Goal: Information Seeking & Learning: Learn about a topic

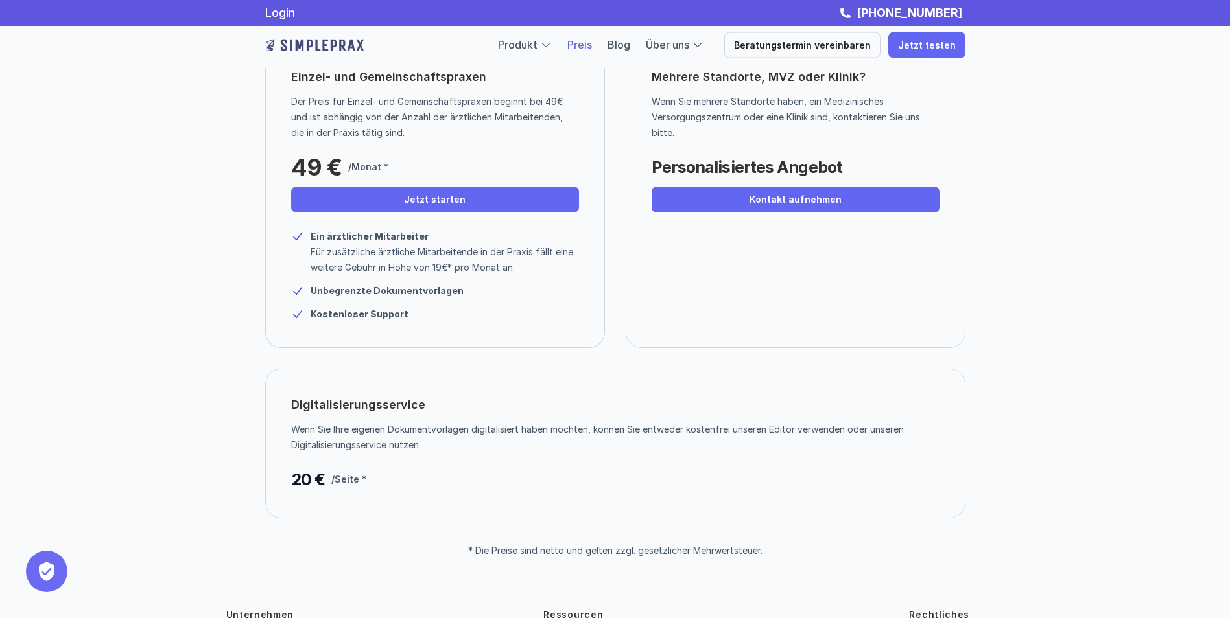
scroll to position [115, 0]
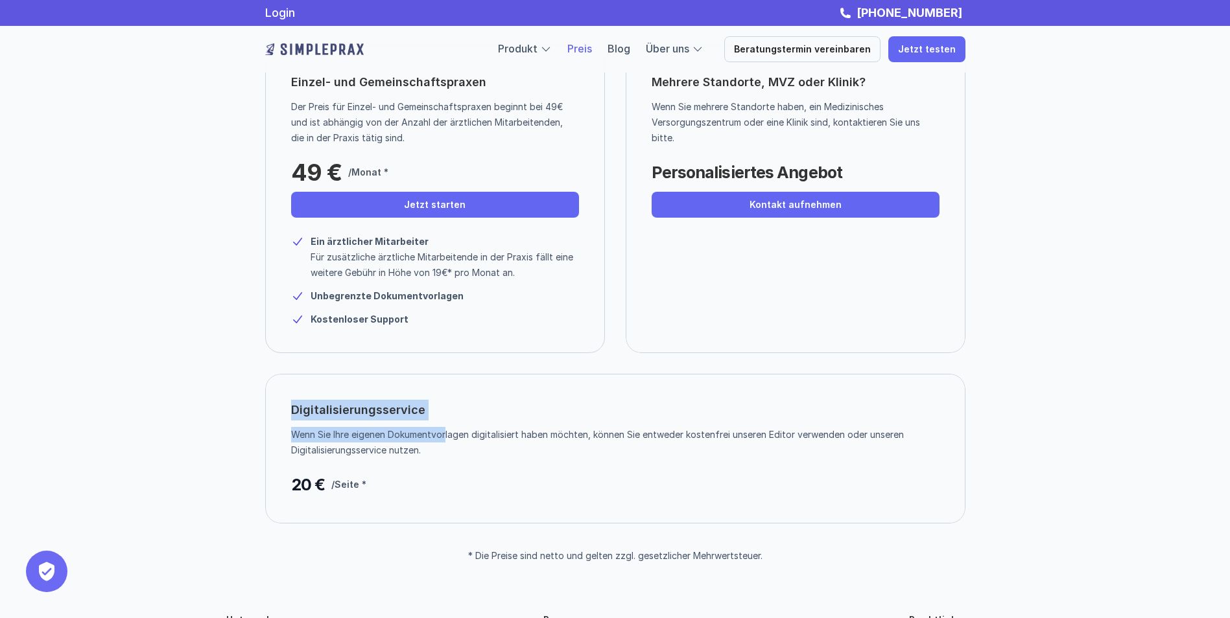
drag, startPoint x: 293, startPoint y: 412, endPoint x: 447, endPoint y: 424, distance: 154.8
click at [447, 424] on div "Digitalisierungsservice Wenn Sie Ihre eigenen Dokumentvorlagen digitalisiert ha…" at bounding box center [615, 449] width 700 height 150
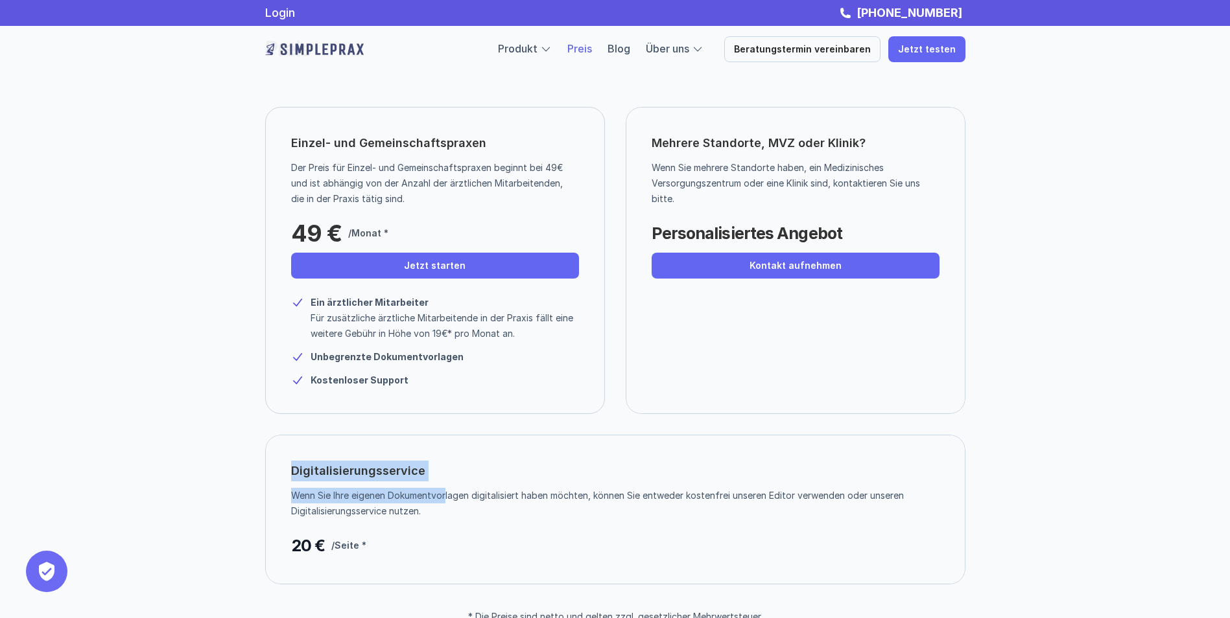
scroll to position [0, 0]
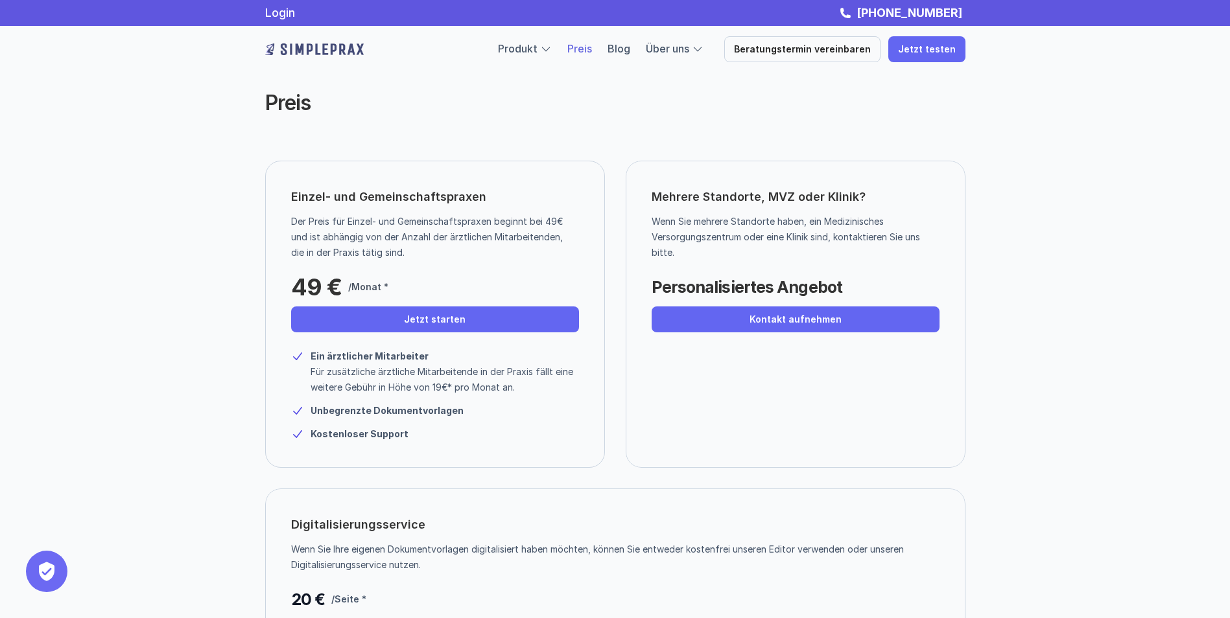
click at [153, 400] on div "Preis Einzel- und Gemeinschaftspraxen Der Preis für Einzel- und Gemeinschaftspr…" at bounding box center [615, 338] width 1230 height 677
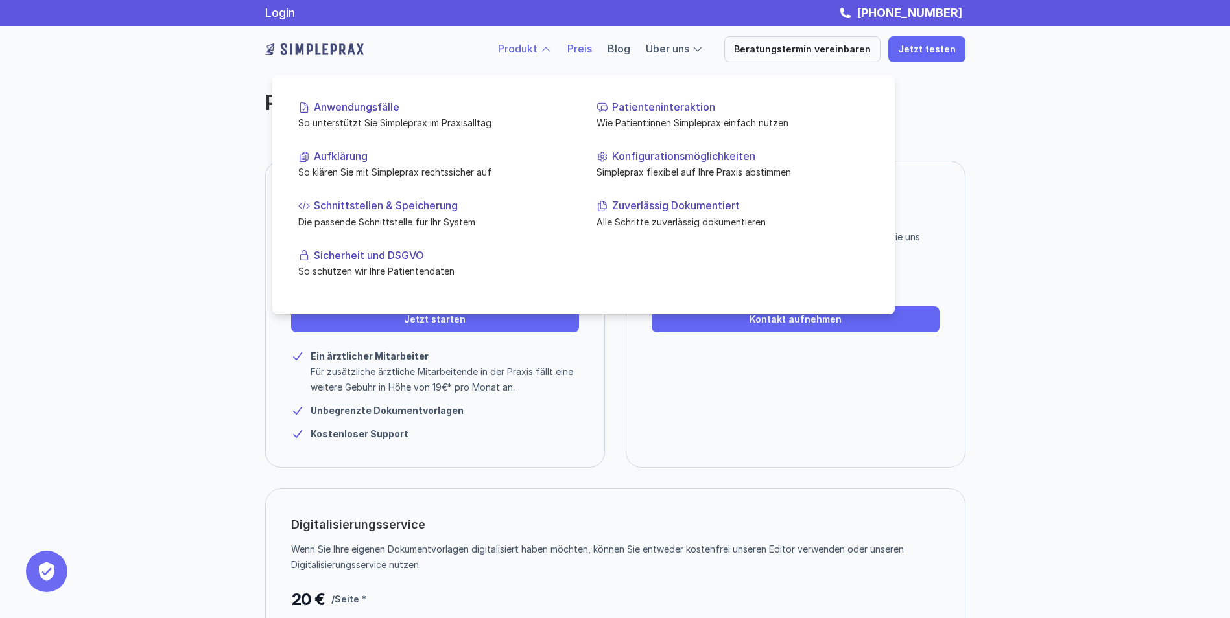
click at [552, 49] on div at bounding box center [546, 49] width 12 height 12
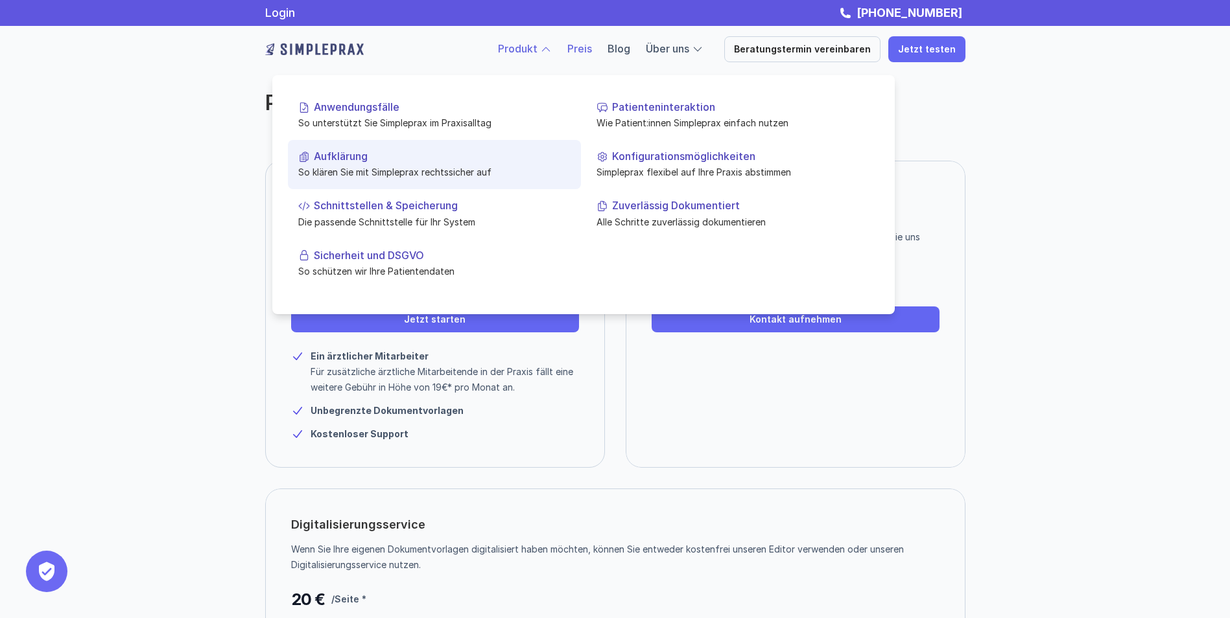
click at [332, 159] on p "Aufklärung" at bounding box center [442, 156] width 257 height 12
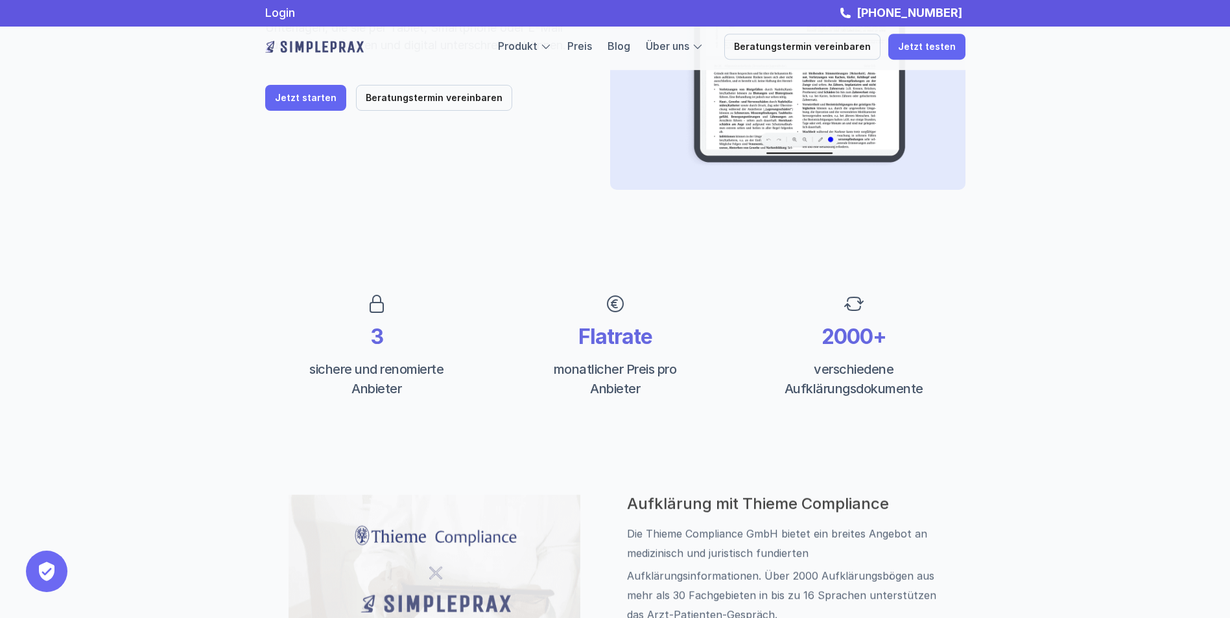
scroll to position [259, 0]
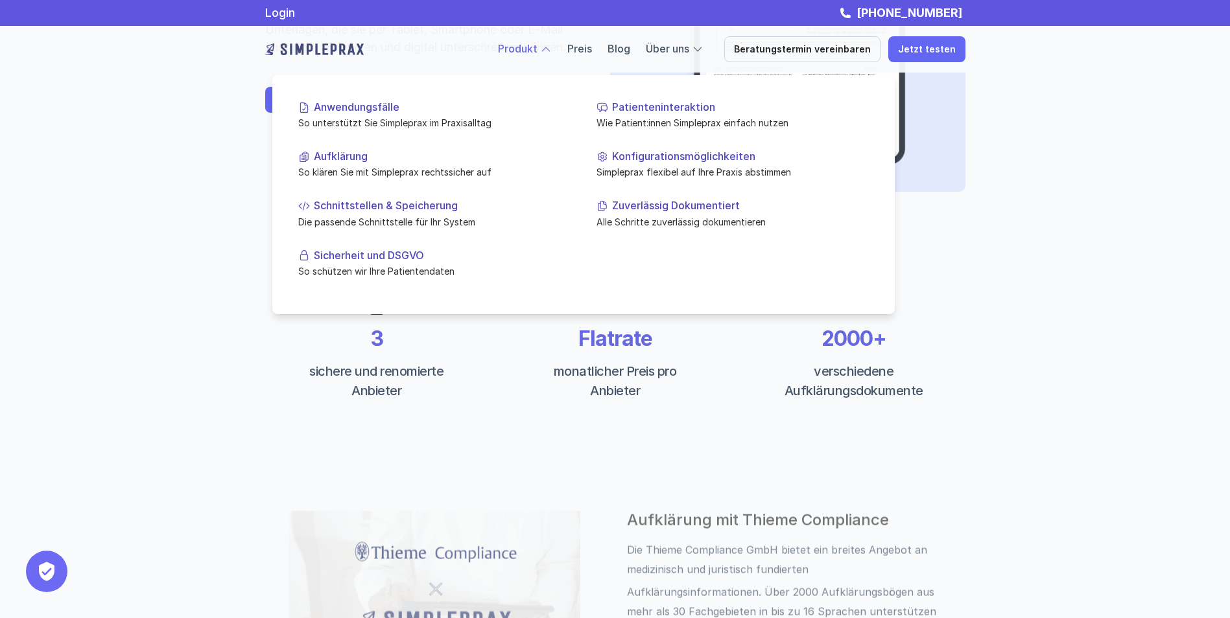
click at [552, 50] on div at bounding box center [546, 49] width 12 height 12
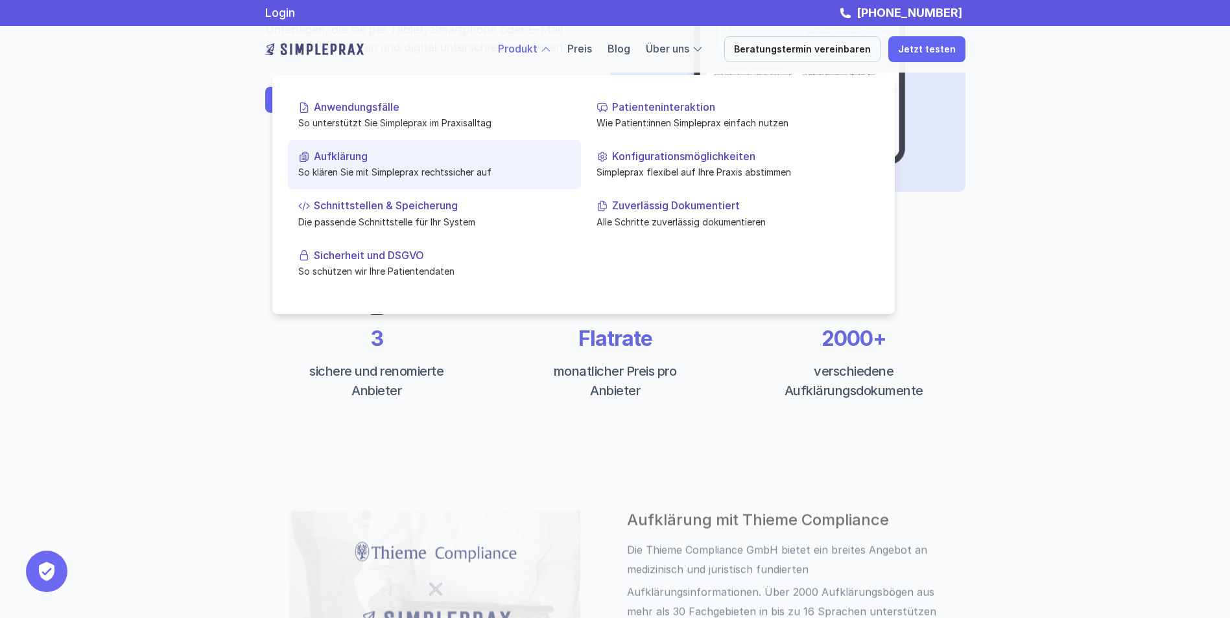
click at [349, 163] on p "Aufklärung" at bounding box center [442, 156] width 257 height 12
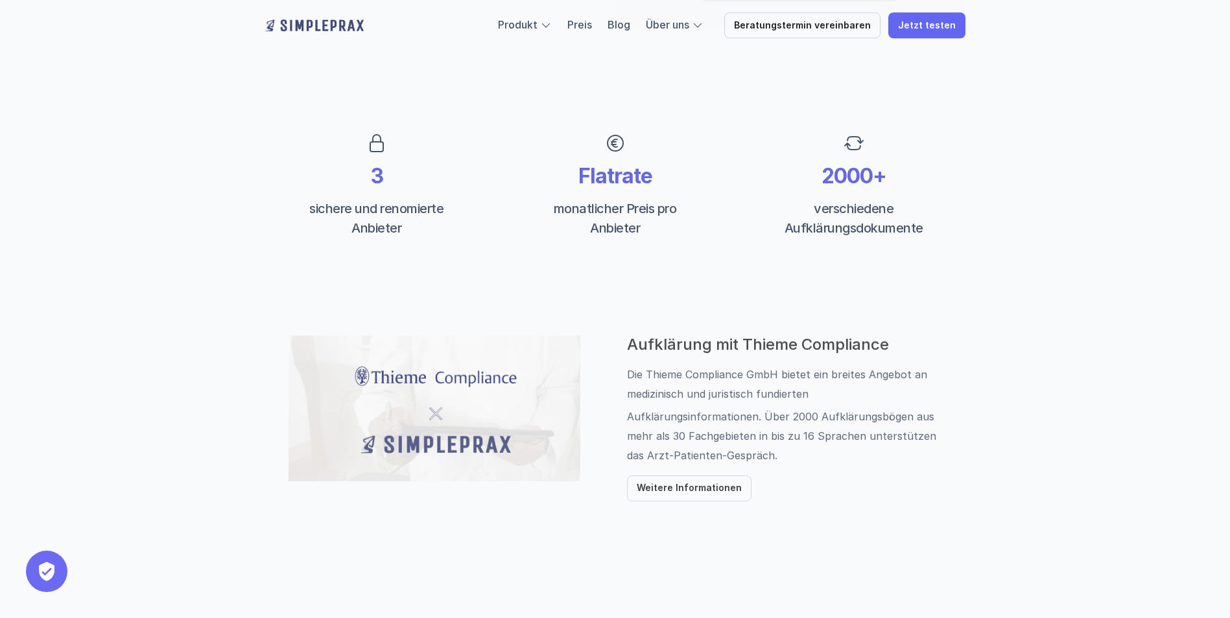
scroll to position [454, 0]
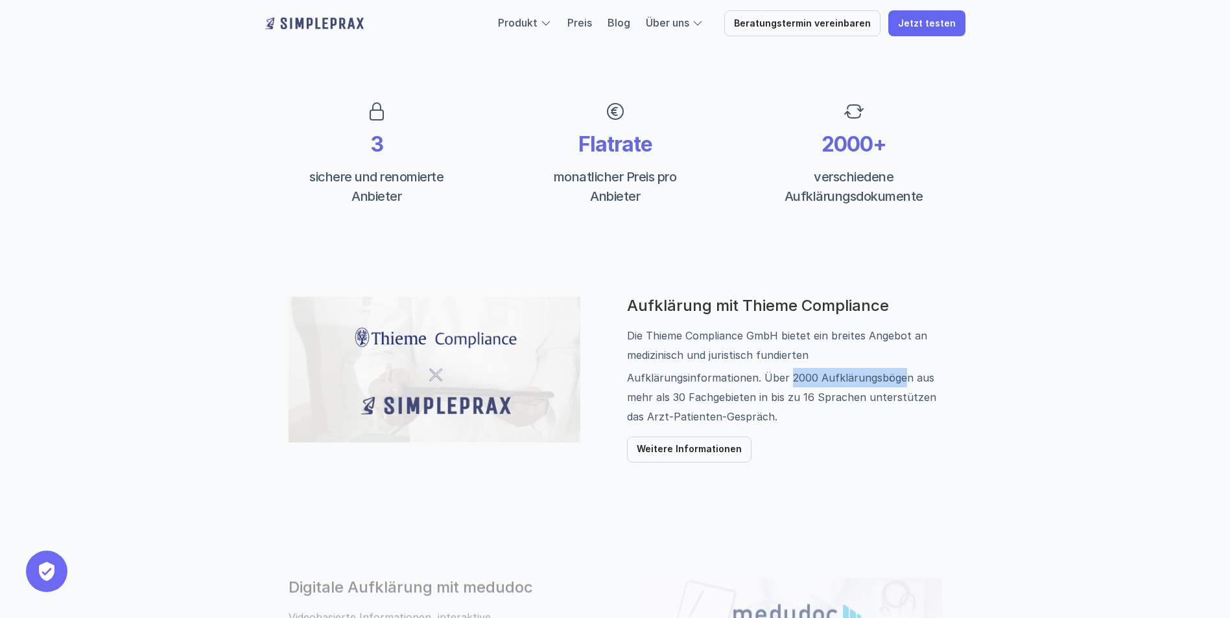
drag, startPoint x: 786, startPoint y: 380, endPoint x: 899, endPoint y: 379, distance: 112.8
click at [899, 379] on p "Aufklärungsinformationen. Über 2000 Aufklärungsbögen aus mehr als 30 Fachgebiet…" at bounding box center [784, 397] width 315 height 58
drag, startPoint x: 672, startPoint y: 401, endPoint x: 756, endPoint y: 395, distance: 84.5
click at [756, 395] on p "Aufklärungsinformationen. Über 2000 Aufklärungsbögen aus mehr als 30 Fachgebiet…" at bounding box center [784, 397] width 315 height 58
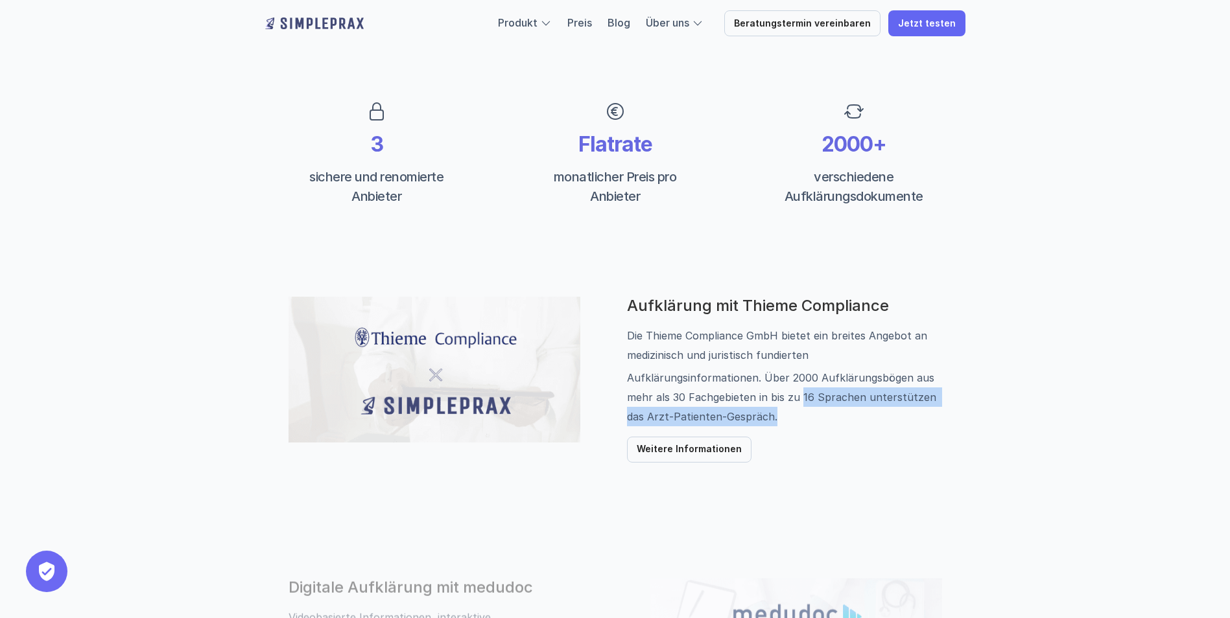
drag, startPoint x: 756, startPoint y: 395, endPoint x: 884, endPoint y: 408, distance: 128.4
click at [884, 408] on p "Aufklärungsinformationen. Über 2000 Aufklärungsbögen aus mehr als 30 Fachgebiet…" at bounding box center [784, 397] width 315 height 58
drag, startPoint x: 364, startPoint y: 138, endPoint x: 393, endPoint y: 142, distance: 29.4
click at [393, 142] on p "3" at bounding box center [376, 144] width 171 height 25
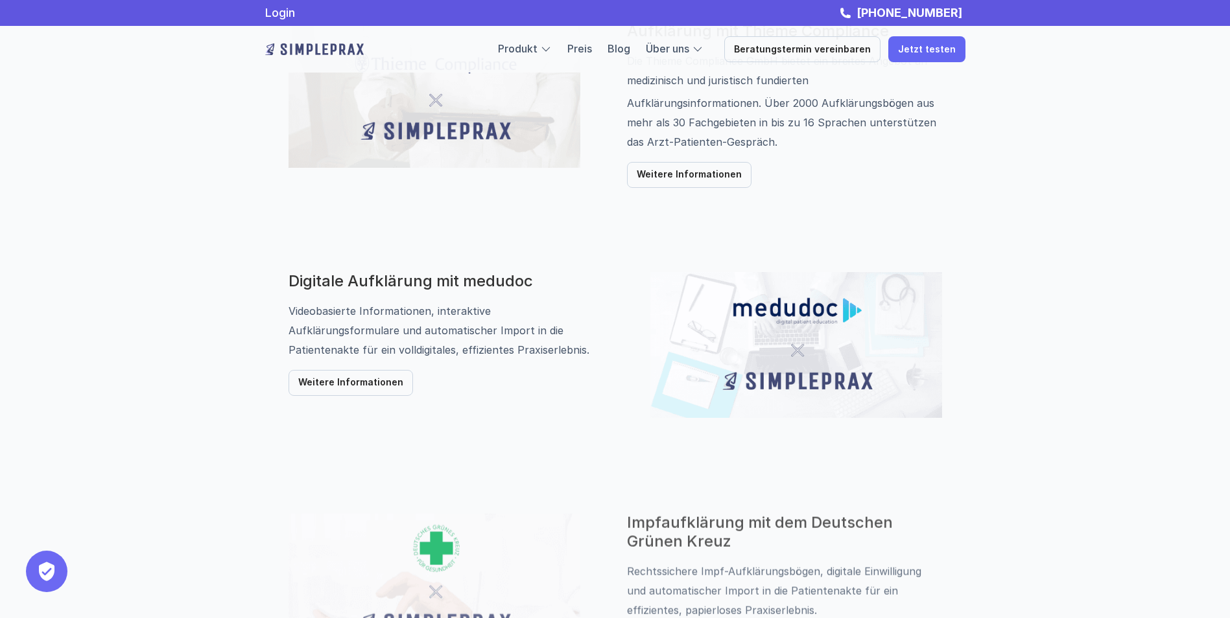
scroll to position [706, 0]
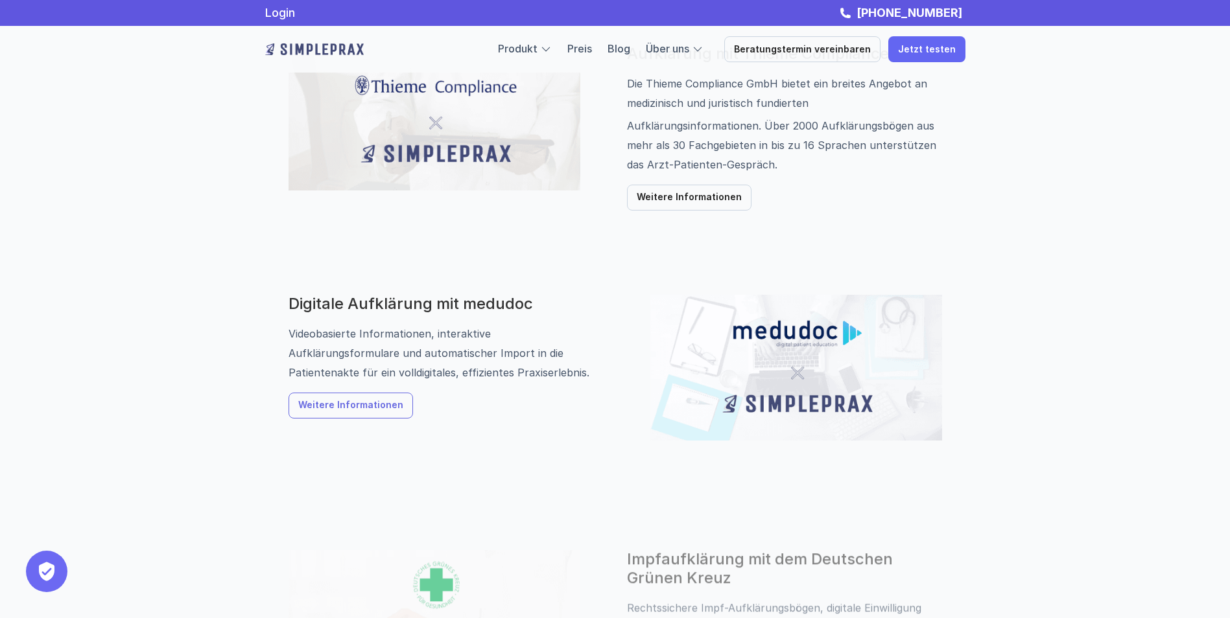
click at [366, 401] on p "Weitere Informationen" at bounding box center [350, 406] width 105 height 11
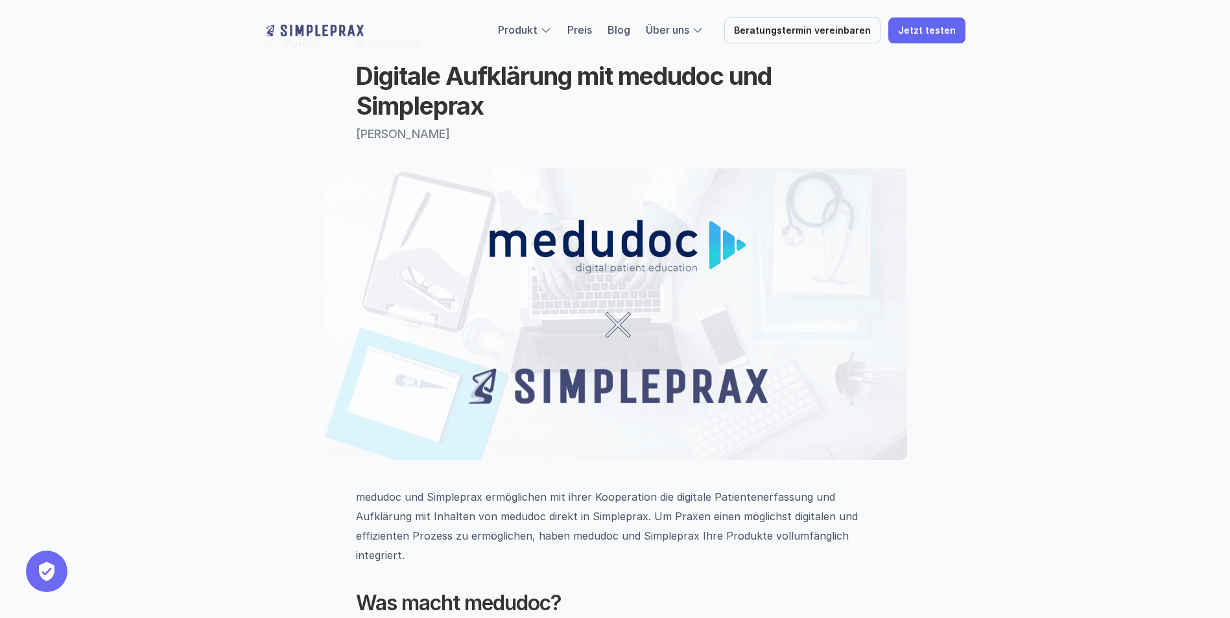
scroll to position [454, 0]
